Goal: Information Seeking & Learning: Learn about a topic

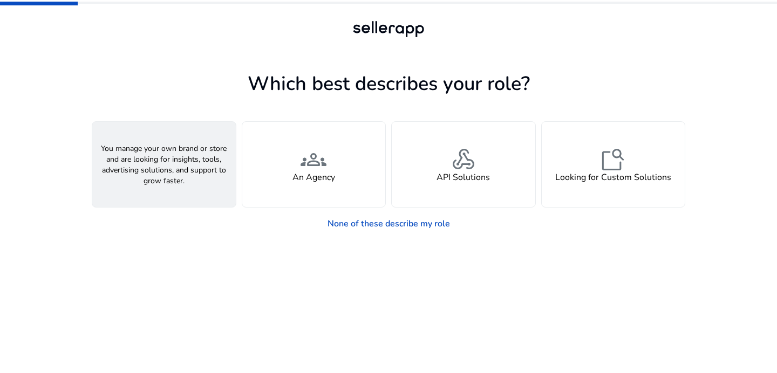
click at [178, 176] on h4 "A Seller" at bounding box center [164, 178] width 32 height 10
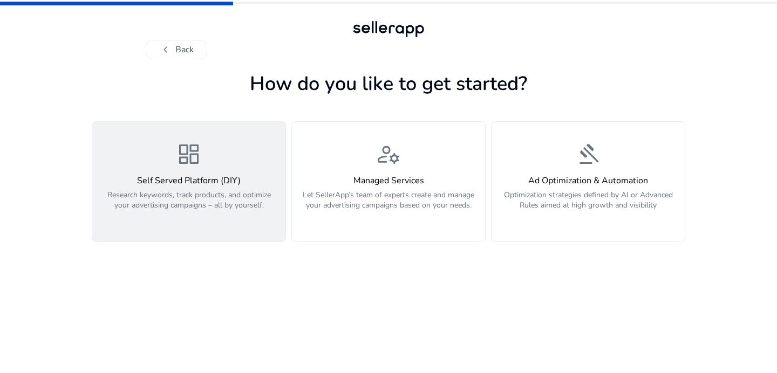
click at [183, 199] on p "Research keywords, track products, and optimize your advertising campaigns – al…" at bounding box center [189, 206] width 180 height 32
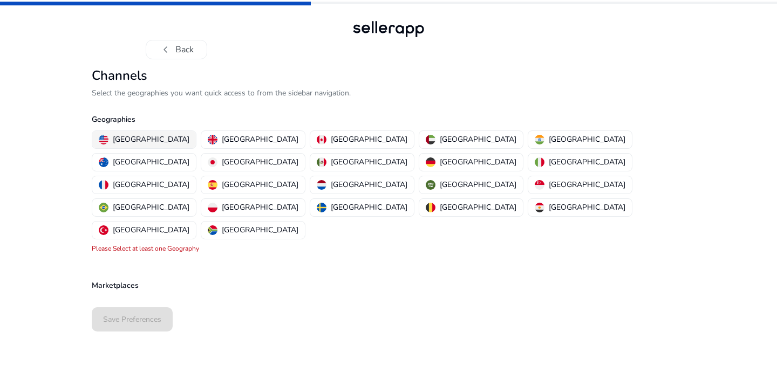
click at [153, 143] on p "[GEOGRAPHIC_DATA]" at bounding box center [151, 139] width 77 height 11
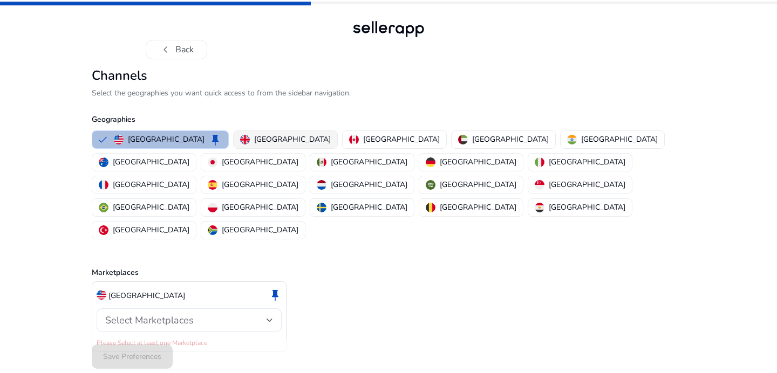
click at [240, 143] on div "United Kingdom" at bounding box center [285, 139] width 91 height 11
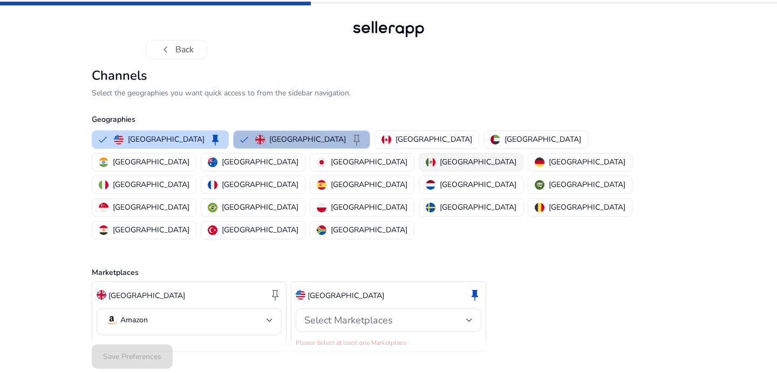
click at [440, 160] on p "Mexico" at bounding box center [478, 161] width 77 height 11
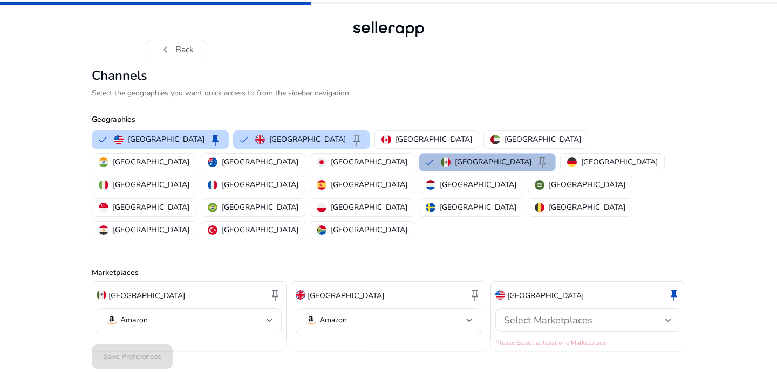
click at [463, 314] on mat-select-trigger "Amazon" at bounding box center [384, 320] width 161 height 13
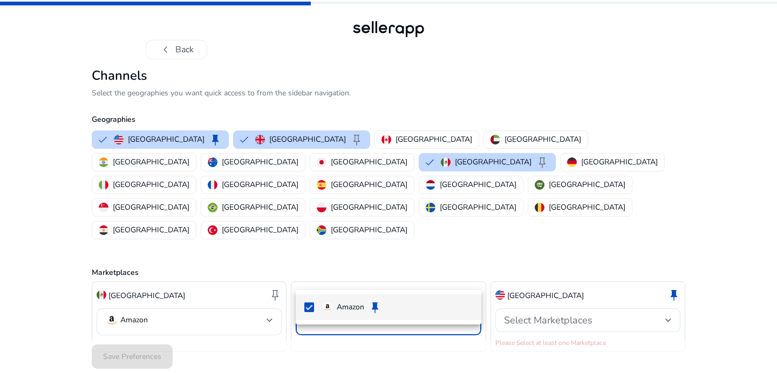
click at [277, 274] on div at bounding box center [388, 186] width 777 height 373
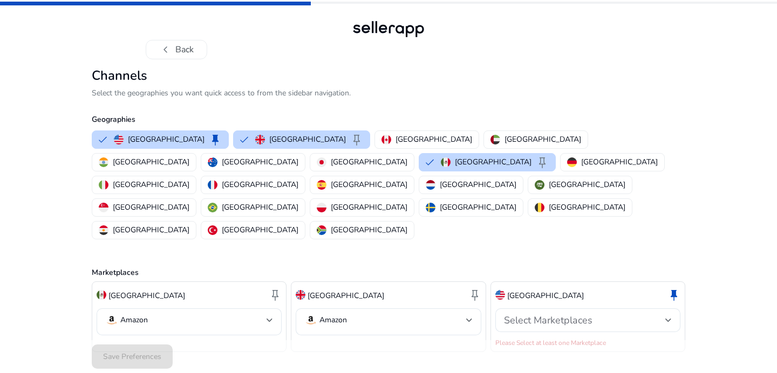
click at [277, 309] on div "Amazon" at bounding box center [189, 322] width 185 height 27
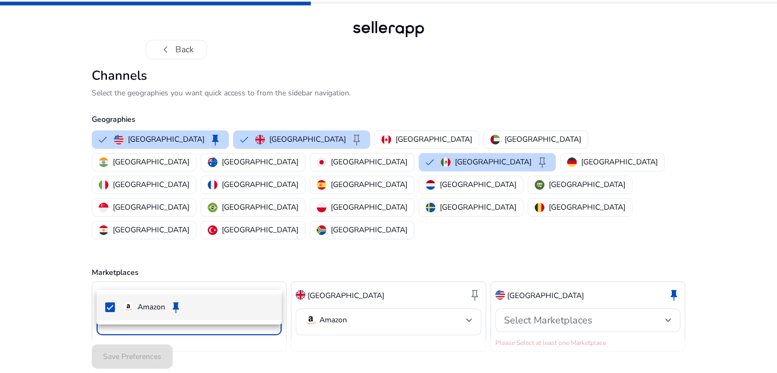
click at [526, 279] on div at bounding box center [388, 186] width 777 height 373
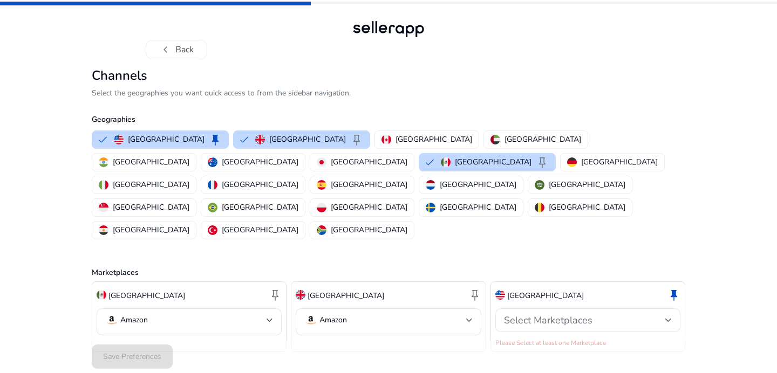
click at [526, 314] on span "Select Marketplaces" at bounding box center [548, 320] width 88 height 13
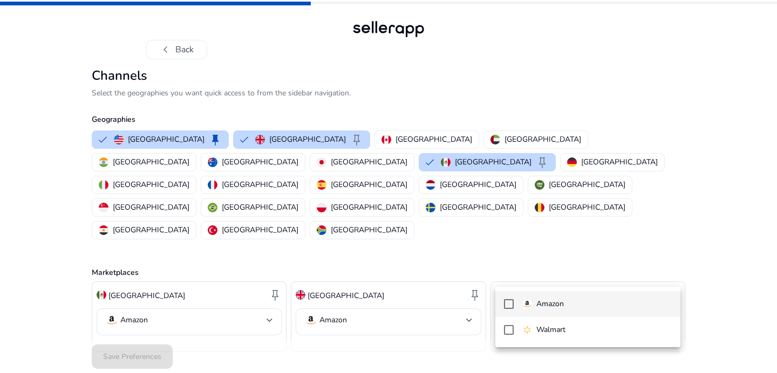
click at [527, 304] on img at bounding box center [527, 304] width 10 height 10
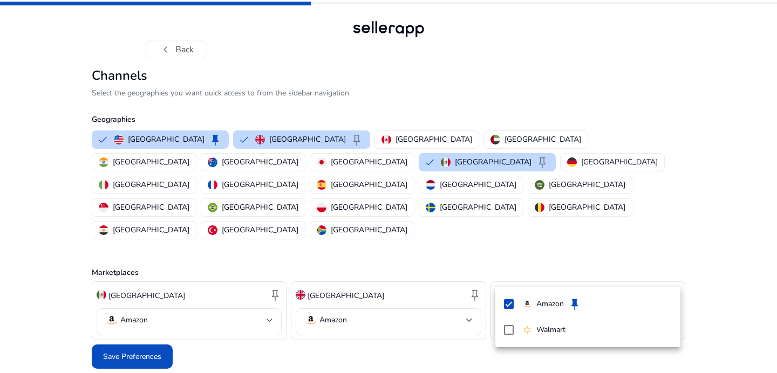
click at [429, 312] on div at bounding box center [388, 186] width 777 height 373
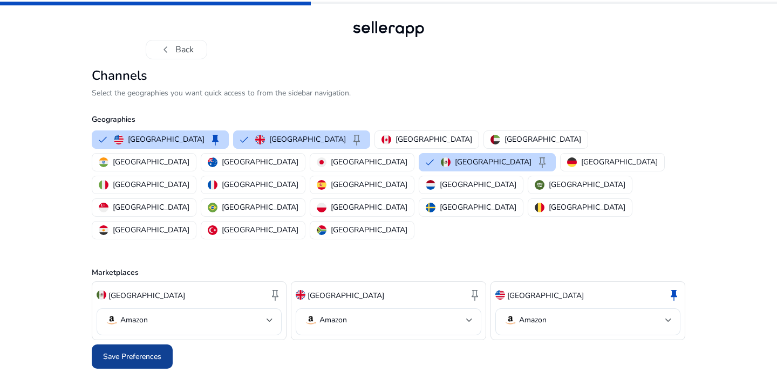
click at [115, 344] on span at bounding box center [132, 357] width 81 height 26
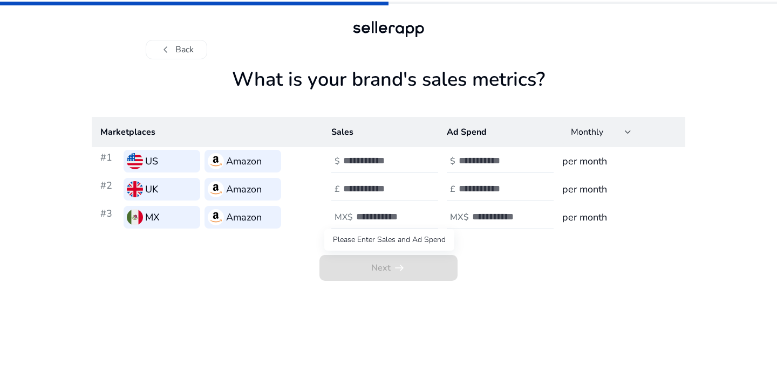
click at [340, 274] on span "Next arrow_right_alt" at bounding box center [388, 268] width 138 height 26
click at [365, 164] on input "number" at bounding box center [379, 161] width 73 height 12
click at [412, 159] on input "*" at bounding box center [379, 161] width 73 height 12
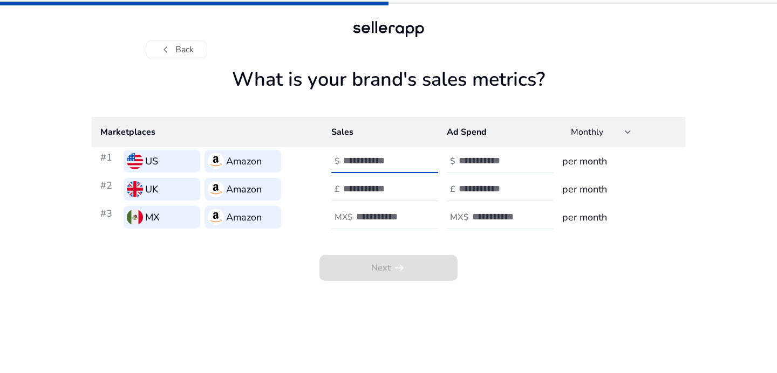
click at [412, 159] on input "*" at bounding box center [379, 161] width 73 height 12
type input "*"
click at [412, 159] on input "*" at bounding box center [379, 161] width 73 height 12
click at [380, 242] on div "Next arrow_right_alt" at bounding box center [388, 256] width 593 height 50
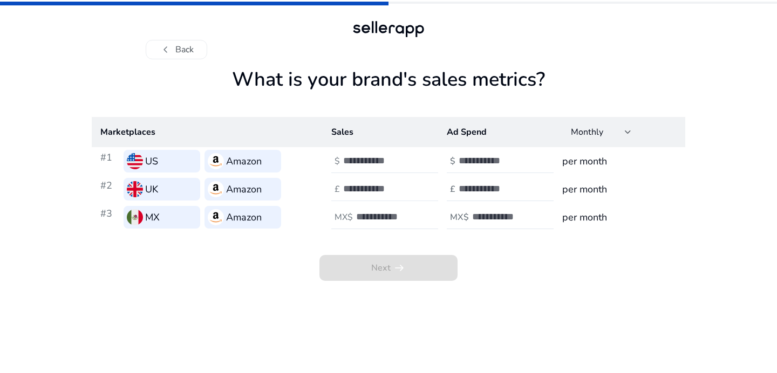
click at [382, 187] on input "number" at bounding box center [379, 189] width 73 height 12
click at [411, 186] on input "*" at bounding box center [379, 189] width 73 height 12
type input "*"
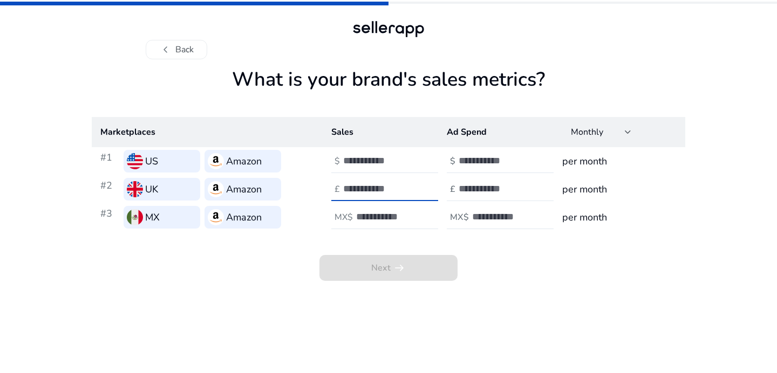
click at [411, 186] on input "*" at bounding box center [379, 189] width 73 height 12
click at [395, 242] on div "Next arrow_right_alt" at bounding box center [388, 256] width 593 height 50
click at [422, 215] on input "*" at bounding box center [392, 217] width 73 height 12
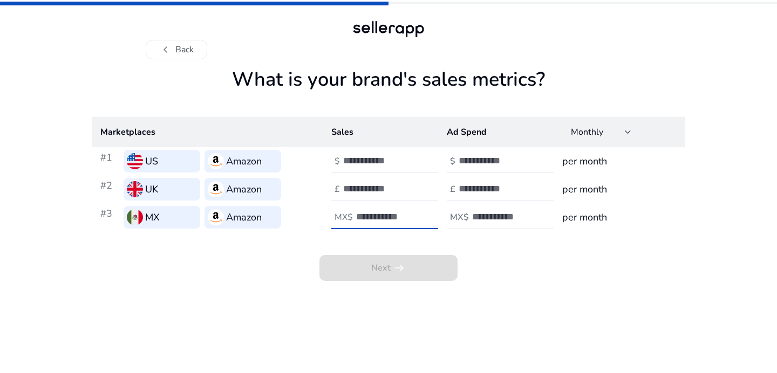
click at [422, 215] on input "*" at bounding box center [392, 217] width 73 height 12
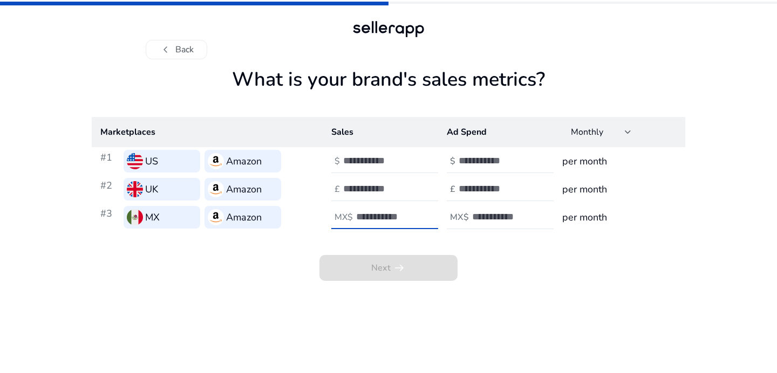
click at [422, 215] on input "*" at bounding box center [392, 217] width 73 height 12
click at [422, 215] on input "**" at bounding box center [392, 217] width 73 height 12
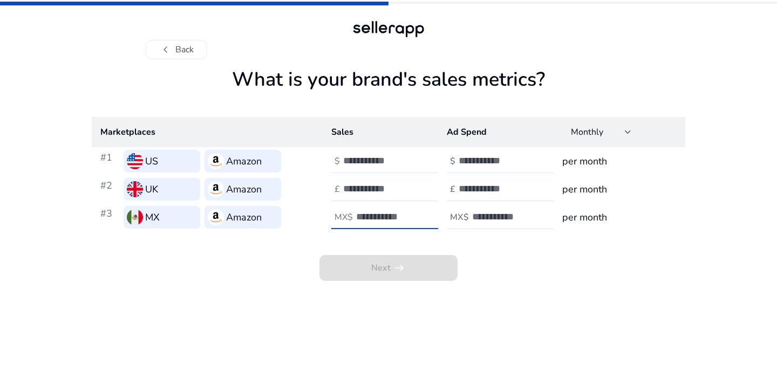
click at [422, 215] on input "**" at bounding box center [392, 217] width 73 height 12
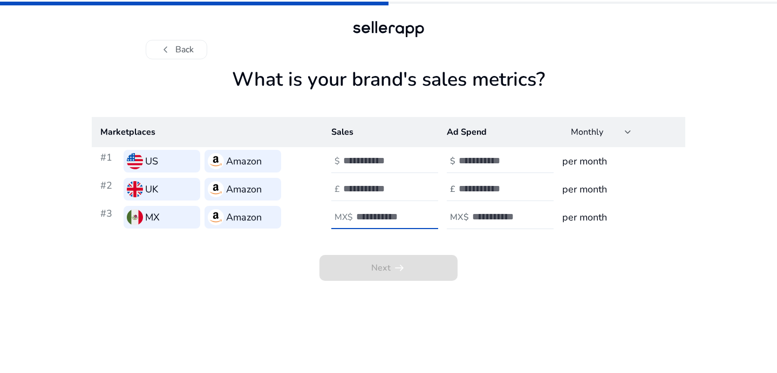
click at [391, 215] on input "**" at bounding box center [392, 217] width 73 height 12
type input "***"
click at [459, 250] on div "Next arrow_right_alt" at bounding box center [388, 256] width 593 height 50
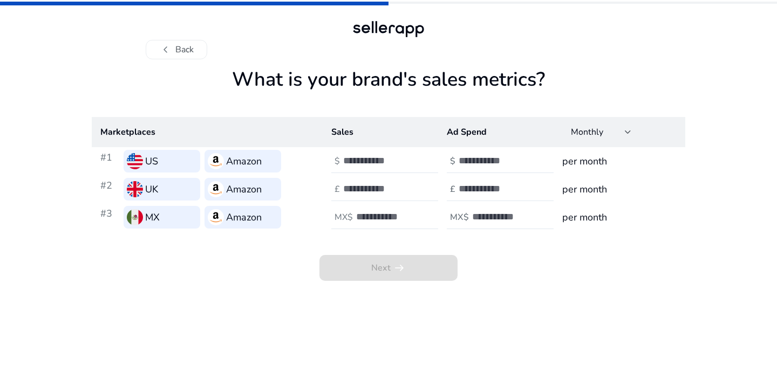
click at [470, 251] on div "Next arrow_right_alt" at bounding box center [388, 256] width 593 height 50
click at [426, 269] on span "Next arrow_right_alt" at bounding box center [388, 268] width 138 height 26
click at [490, 171] on div at bounding box center [507, 161] width 97 height 24
type input "*"
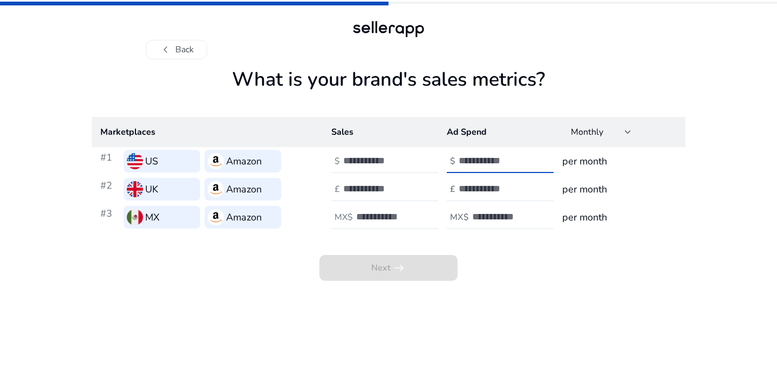
click at [527, 158] on input "*" at bounding box center [495, 161] width 73 height 12
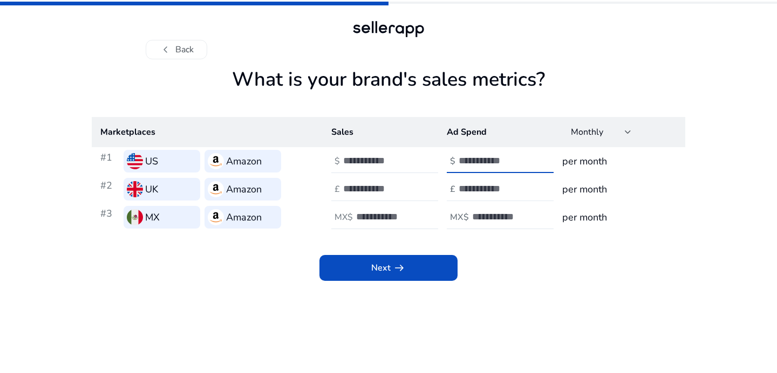
click at [538, 182] on div at bounding box center [507, 189] width 97 height 24
type input "*"
click at [528, 183] on input "*" at bounding box center [495, 189] width 73 height 12
type input "*"
click at [538, 211] on input "*" at bounding box center [508, 217] width 73 height 12
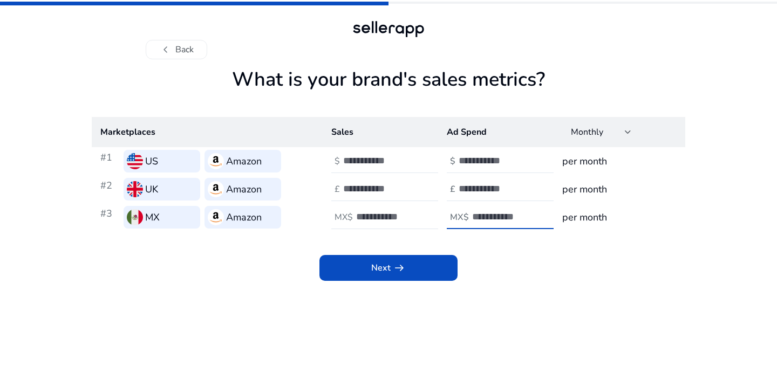
click at [514, 243] on div "Next arrow_right_alt" at bounding box center [388, 256] width 593 height 50
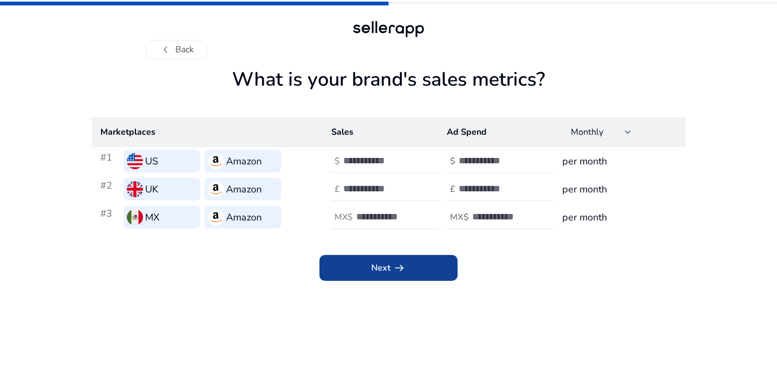
click at [415, 264] on span at bounding box center [388, 268] width 138 height 26
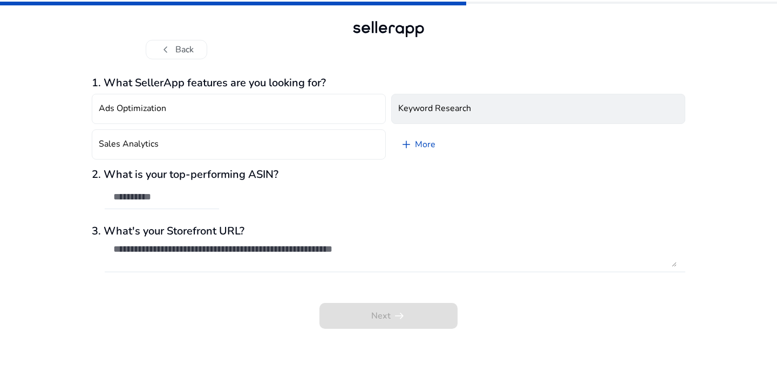
click at [474, 118] on button "Keyword Research" at bounding box center [538, 109] width 294 height 30
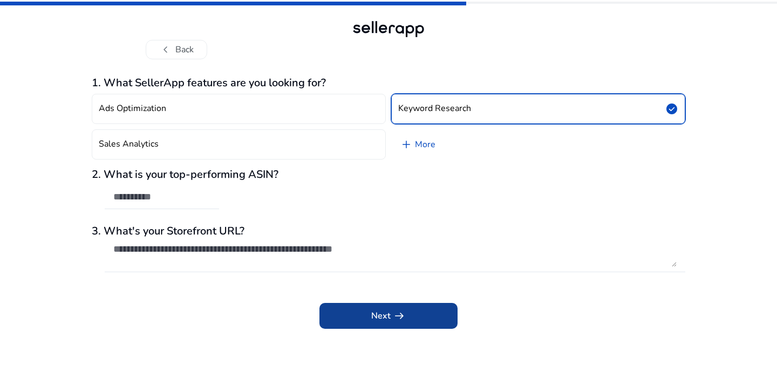
click at [391, 310] on app-icon "arrow_right_alt" at bounding box center [398, 316] width 15 height 13
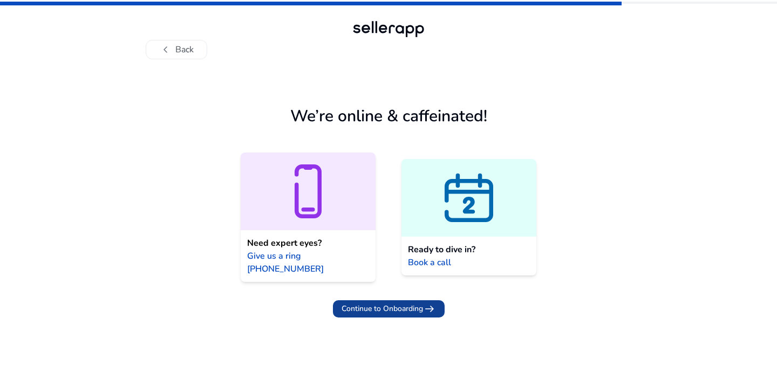
click at [389, 303] on span "Continue to Onboarding" at bounding box center [381, 308] width 81 height 11
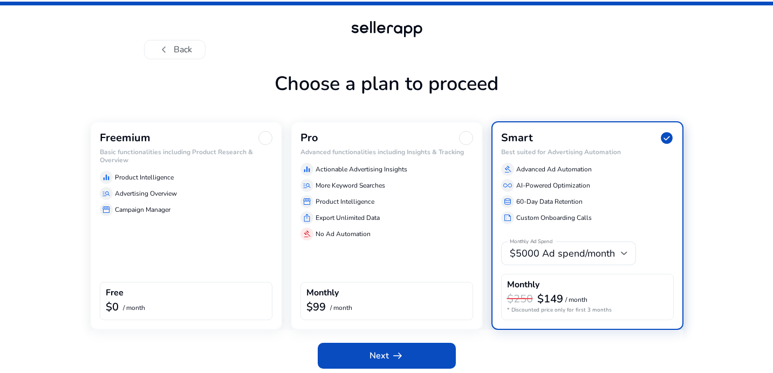
scroll to position [4, 0]
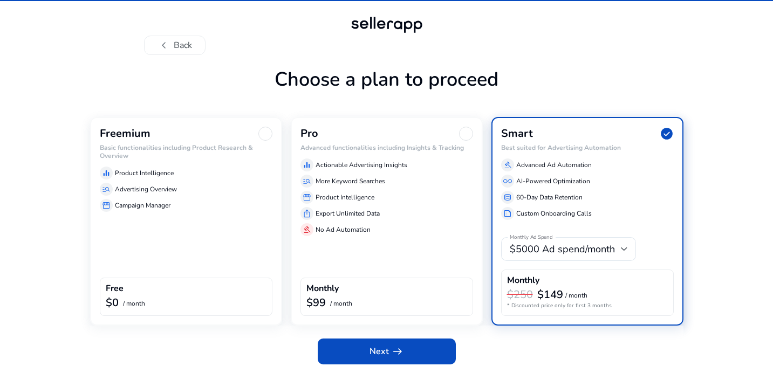
click at [213, 252] on div "Freemium Basic functionalities including Product Research & Overview equalizer …" at bounding box center [186, 221] width 192 height 209
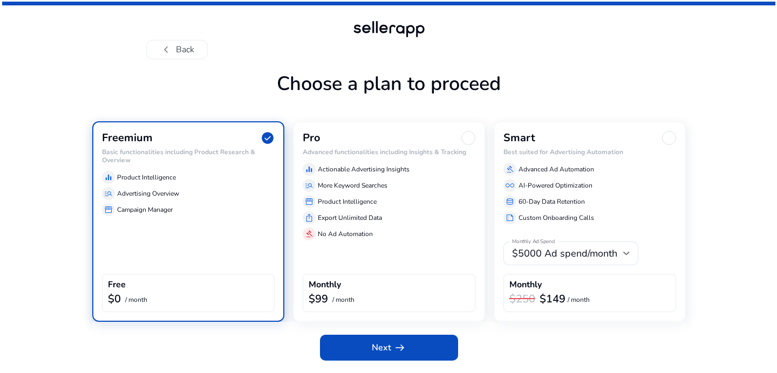
scroll to position [0, 0]
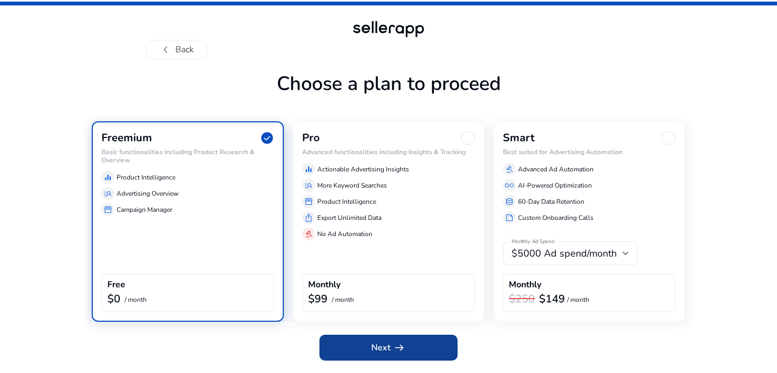
click at [326, 353] on span at bounding box center [388, 348] width 138 height 26
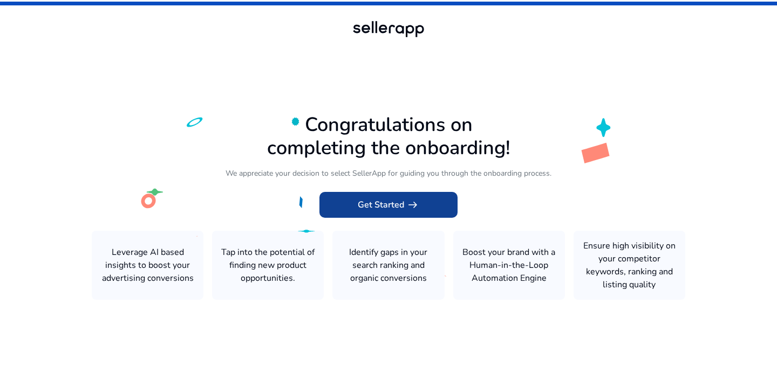
click at [394, 208] on span "Get Started arrow_right_alt" at bounding box center [388, 205] width 61 height 13
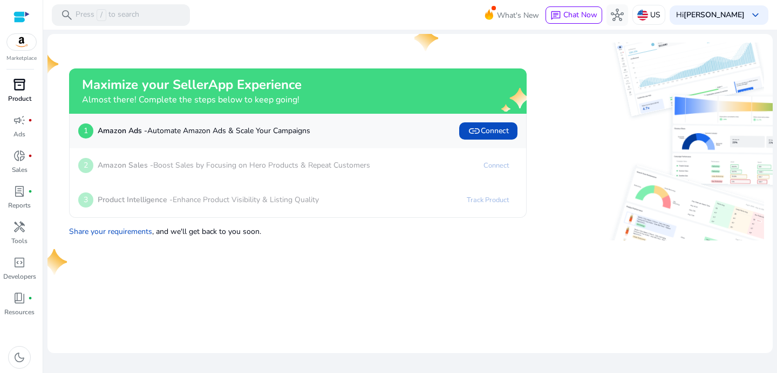
click at [30, 93] on link "inventory_2 Product" at bounding box center [19, 94] width 39 height 36
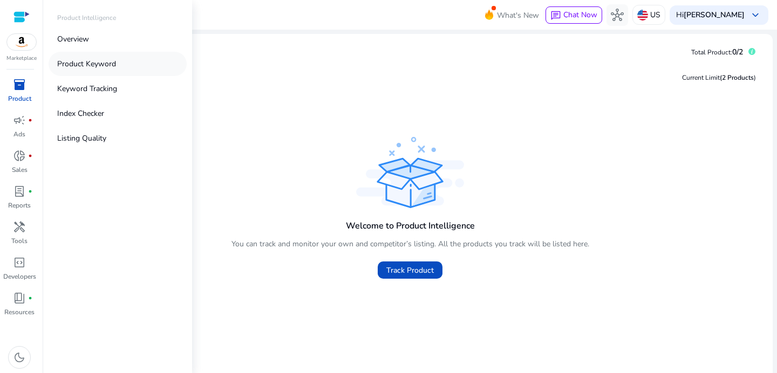
click at [99, 69] on p "Product Keyword" at bounding box center [86, 63] width 59 height 11
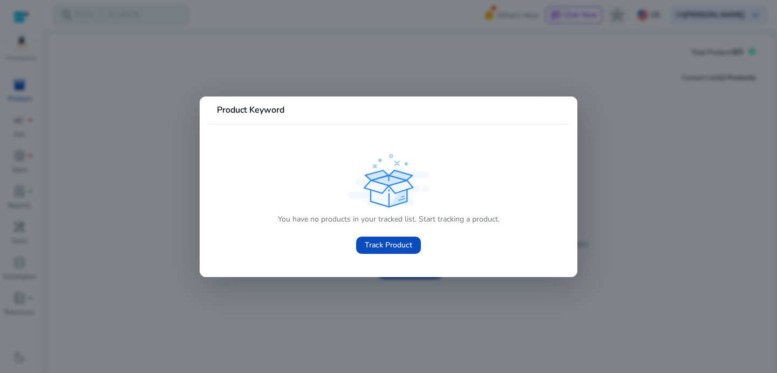
click at [133, 187] on div at bounding box center [388, 186] width 777 height 373
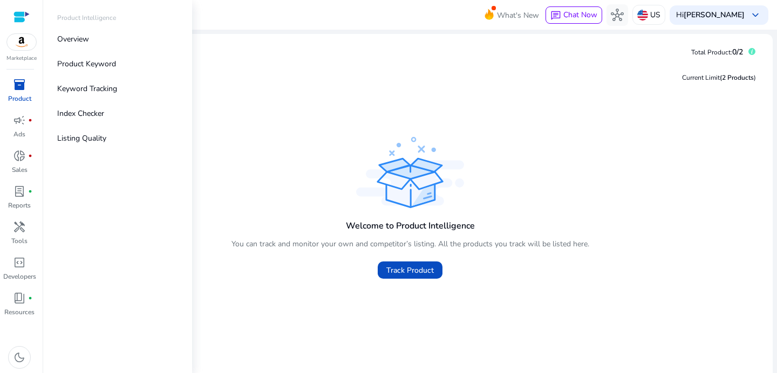
click at [28, 94] on p "Product" at bounding box center [19, 99] width 23 height 10
click at [96, 91] on p "Keyword Tracking" at bounding box center [87, 88] width 60 height 11
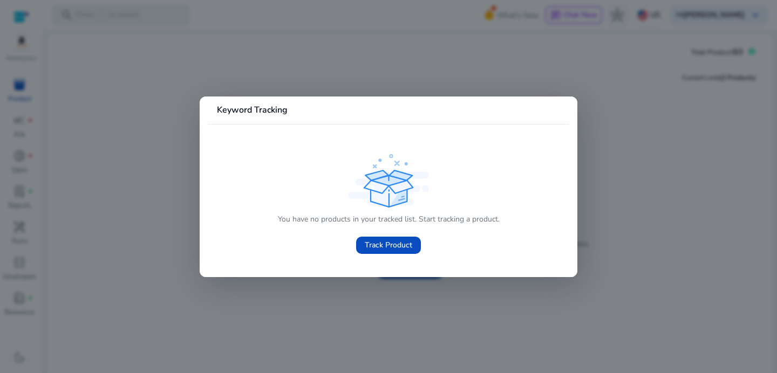
click at [133, 149] on div at bounding box center [388, 186] width 777 height 373
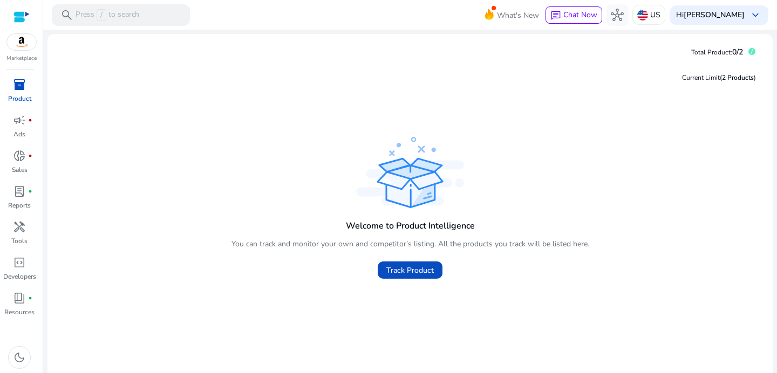
click at [16, 88] on span "inventory_2" at bounding box center [19, 84] width 13 height 13
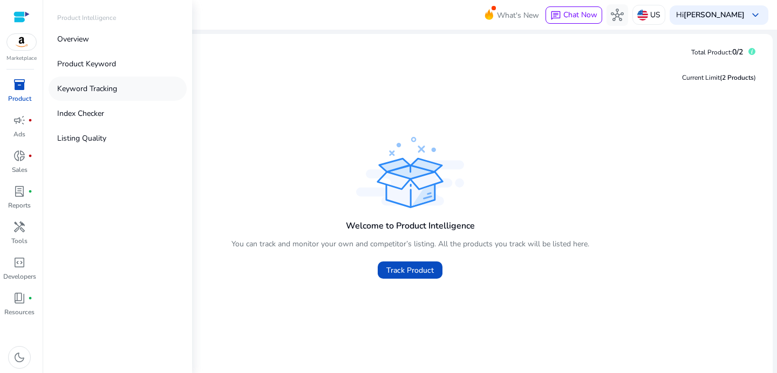
click at [61, 93] on p "Keyword Tracking" at bounding box center [87, 88] width 60 height 11
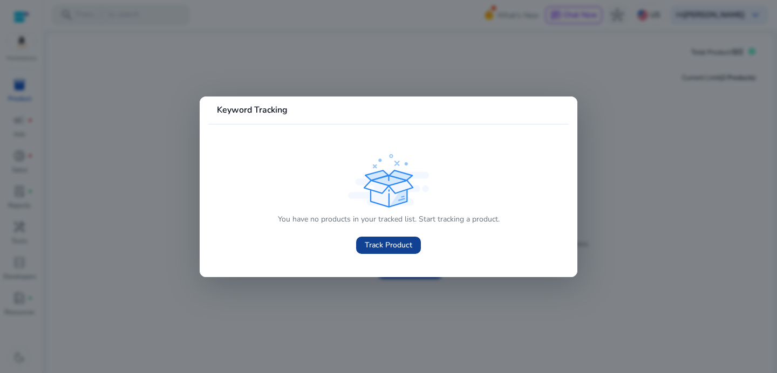
click at [384, 240] on span "Track Product" at bounding box center [388, 245] width 47 height 11
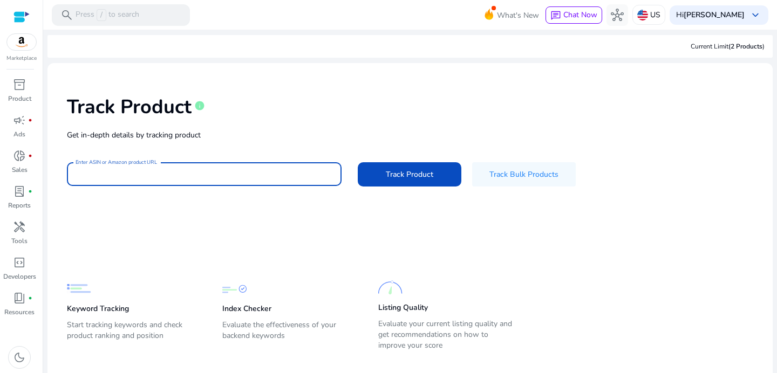
click at [262, 175] on input "Enter ASIN or Amazon product URL" at bounding box center [204, 174] width 257 height 12
paste input "**********"
click at [244, 170] on input "**********" at bounding box center [204, 174] width 257 height 12
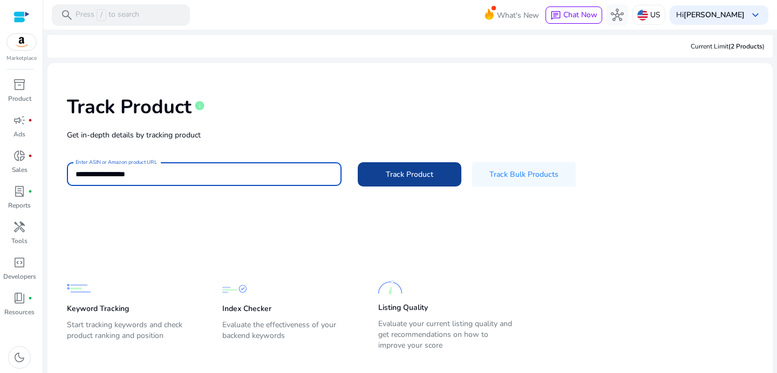
type input "**********"
click at [404, 174] on span "Track Product" at bounding box center [409, 174] width 47 height 11
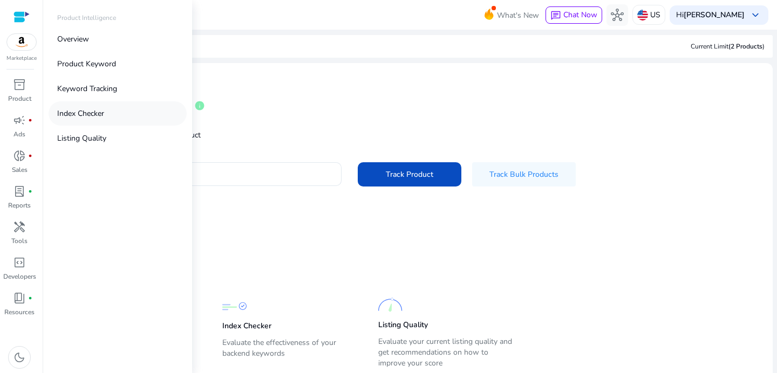
click at [78, 110] on p "Index Checker" at bounding box center [80, 113] width 47 height 11
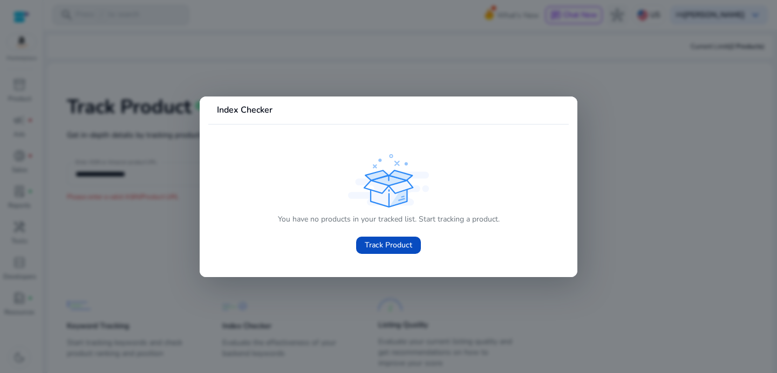
click at [189, 172] on div at bounding box center [388, 186] width 777 height 373
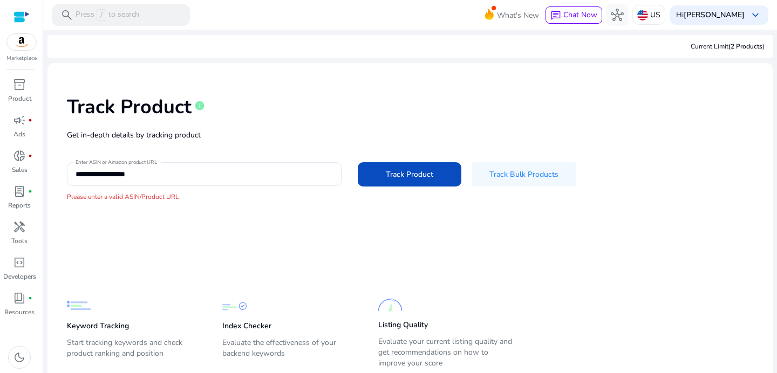
scroll to position [34, 0]
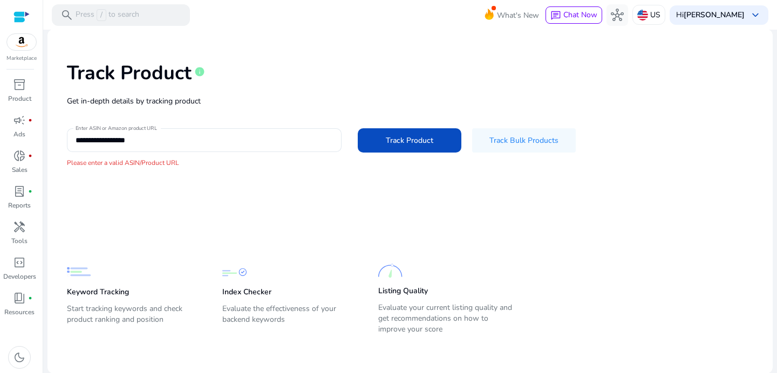
click at [133, 314] on p "Start tracking keywords and check product ranking and position" at bounding box center [134, 319] width 134 height 30
click at [112, 292] on p "Keyword Tracking" at bounding box center [98, 292] width 62 height 11
click at [19, 96] on p "Product" at bounding box center [19, 99] width 23 height 10
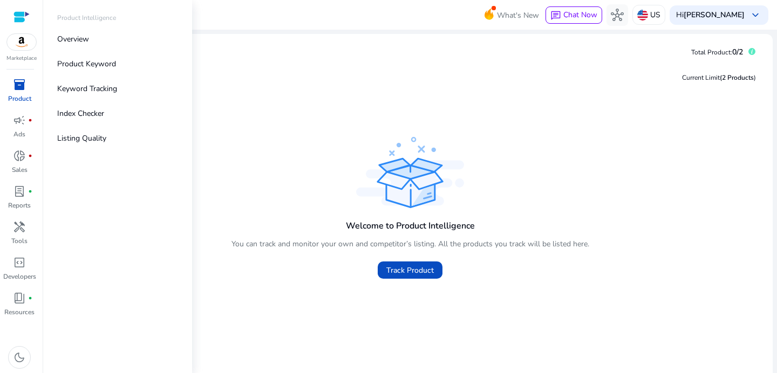
click at [21, 47] on img at bounding box center [21, 42] width 29 height 16
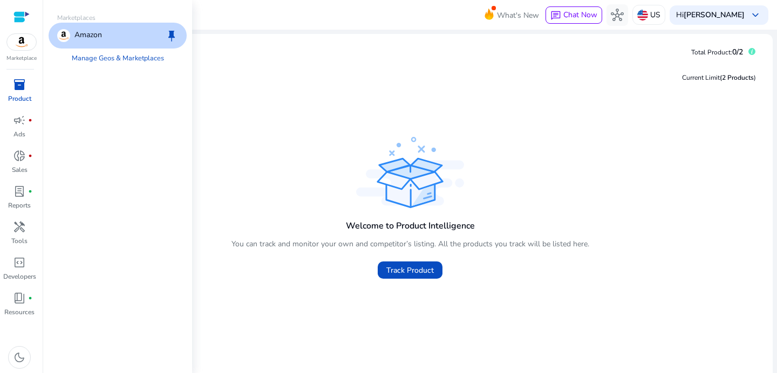
click at [95, 36] on p "Amazon" at bounding box center [88, 35] width 28 height 13
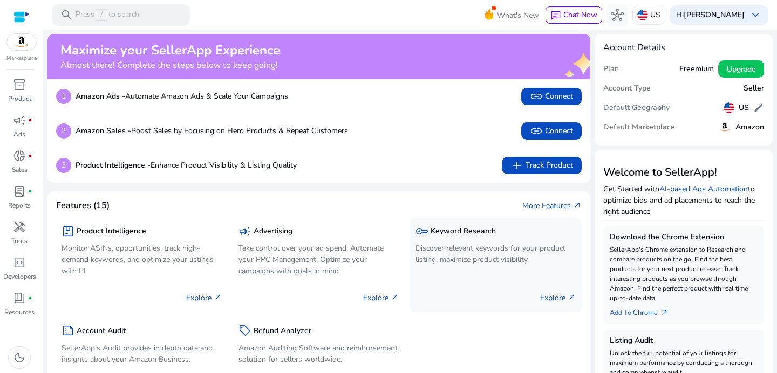
click at [460, 242] on div "key Keyword Research Discover relevant keywords for your product listing, maxim…" at bounding box center [495, 245] width 161 height 45
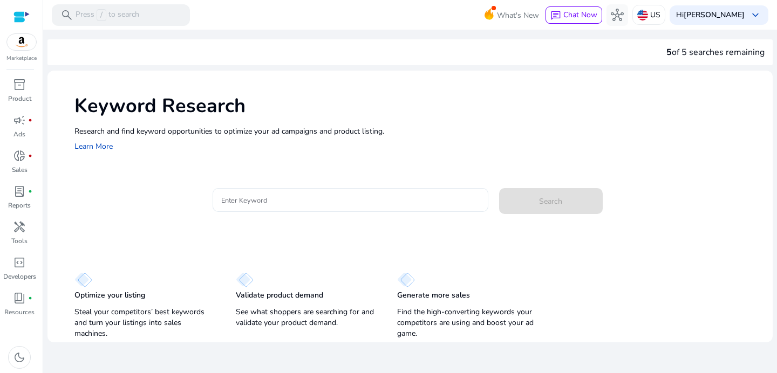
click at [342, 205] on input "Enter Keyword" at bounding box center [350, 200] width 258 height 12
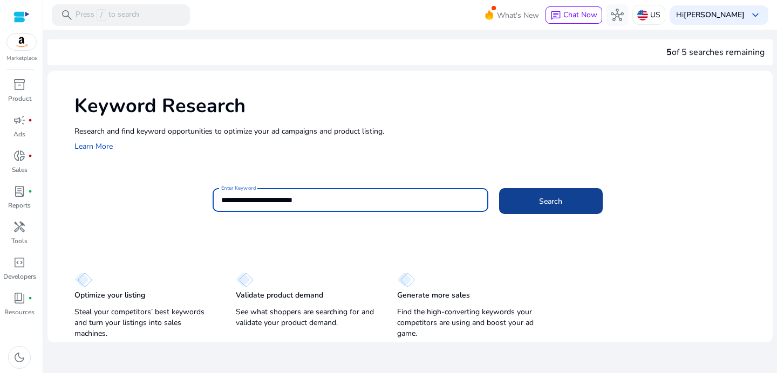
type input "**********"
click at [544, 197] on span "Search" at bounding box center [550, 201] width 23 height 11
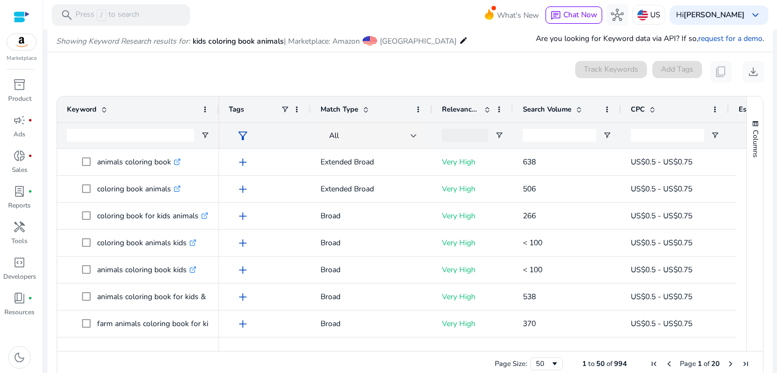
scroll to position [128, 0]
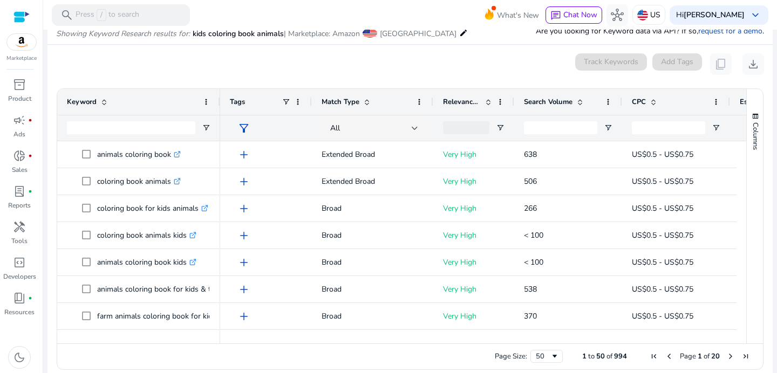
drag, startPoint x: 218, startPoint y: 107, endPoint x: 223, endPoint y: 109, distance: 5.6
click at [222, 109] on div at bounding box center [219, 102] width 4 height 26
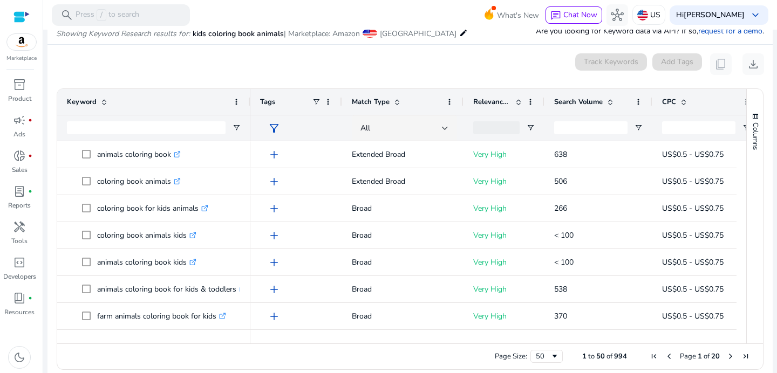
drag, startPoint x: 223, startPoint y: 109, endPoint x: 249, endPoint y: 113, distance: 26.2
click at [249, 113] on div at bounding box center [250, 102] width 4 height 26
click at [384, 70] on div "0 keyword(s) selected Track Keywords Add Tags content_copy download" at bounding box center [410, 64] width 708 height 22
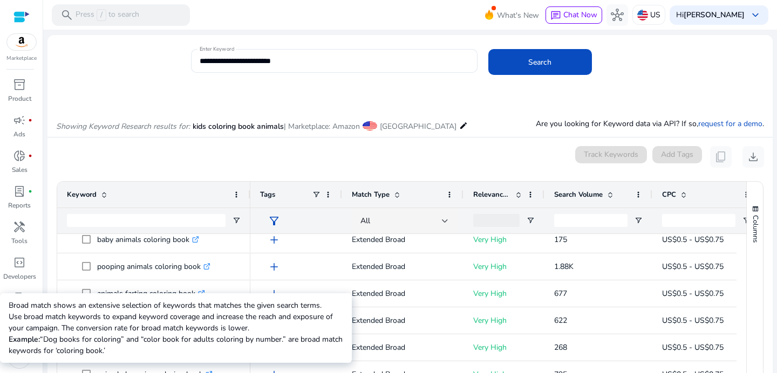
scroll to position [447, 0]
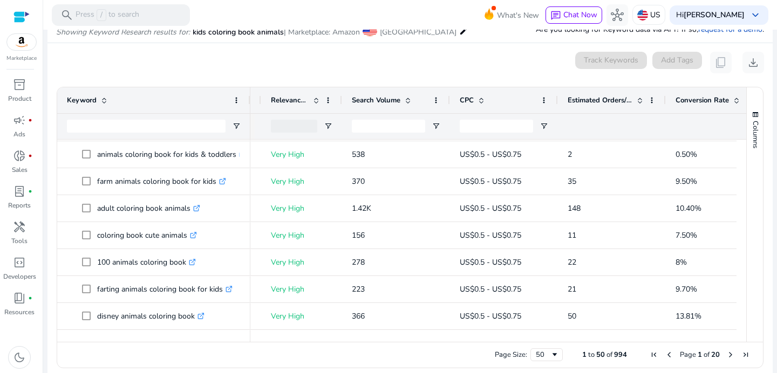
scroll to position [0, 194]
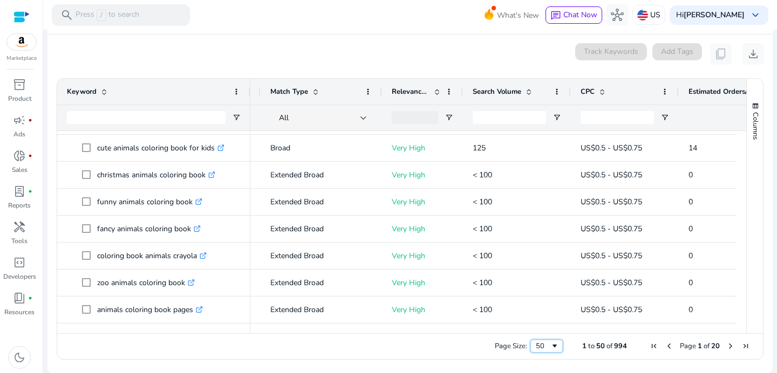
click at [550, 346] on span "Page Size" at bounding box center [554, 346] width 9 height 9
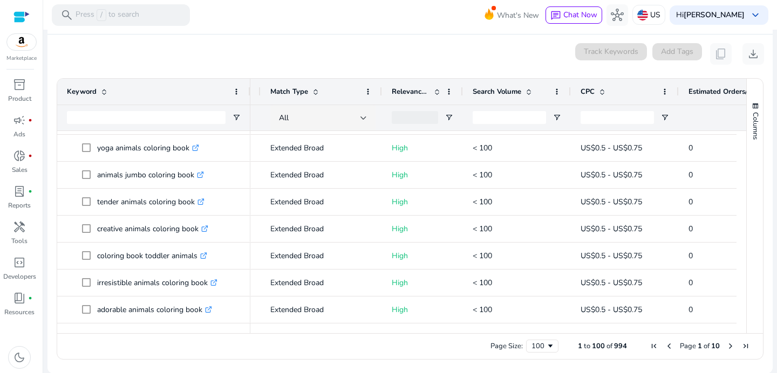
click at [727, 345] on span "Next Page" at bounding box center [730, 346] width 9 height 9
click at [728, 346] on span "Next Page" at bounding box center [730, 346] width 9 height 9
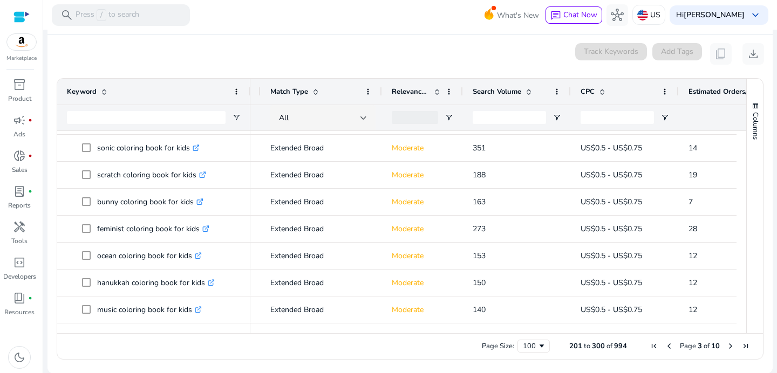
click at [727, 345] on span "Next Page" at bounding box center [730, 346] width 9 height 9
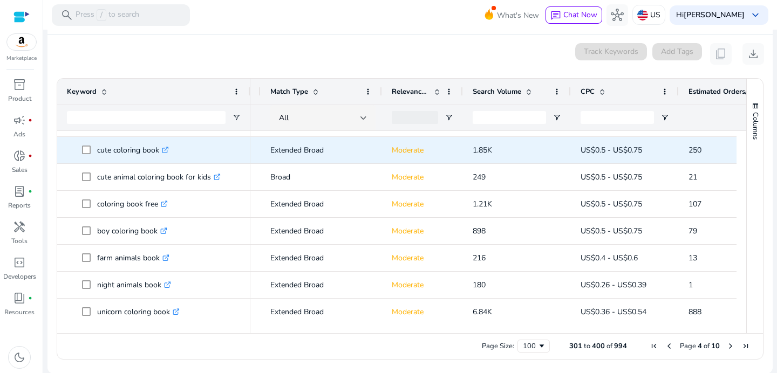
scroll to position [1854, 0]
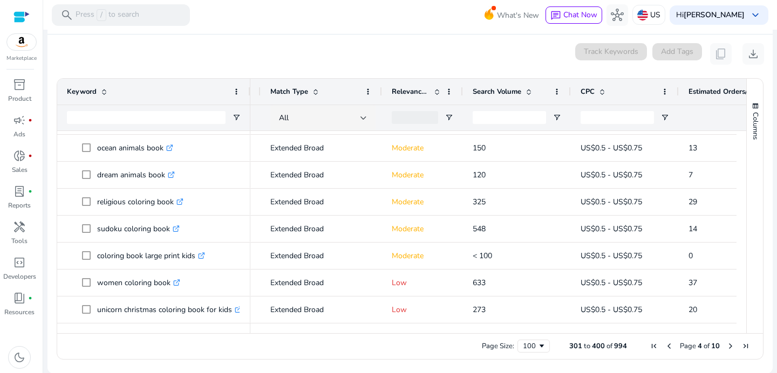
click at [726, 347] on span "Next Page" at bounding box center [730, 346] width 9 height 9
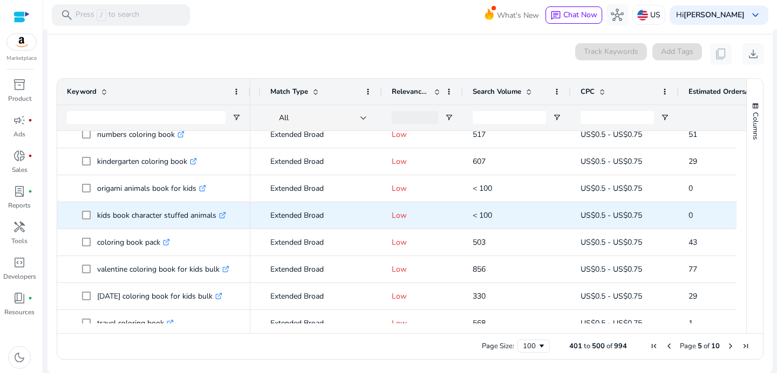
scroll to position [1813, 0]
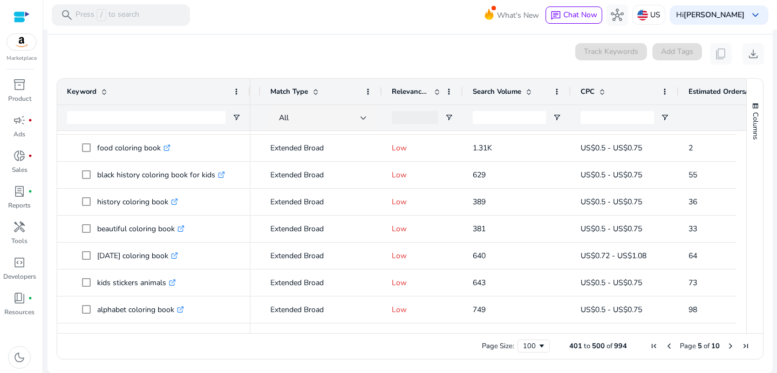
click at [726, 346] on span "Next Page" at bounding box center [730, 346] width 9 height 9
click at [728, 344] on span "Next Page" at bounding box center [730, 346] width 9 height 9
click at [726, 345] on span "Next Page" at bounding box center [730, 346] width 9 height 9
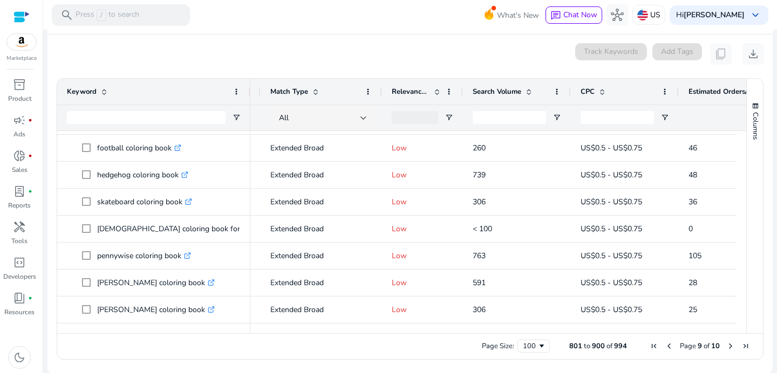
click at [726, 344] on span "Next Page" at bounding box center [730, 346] width 9 height 9
